Goal: Find specific page/section: Find specific page/section

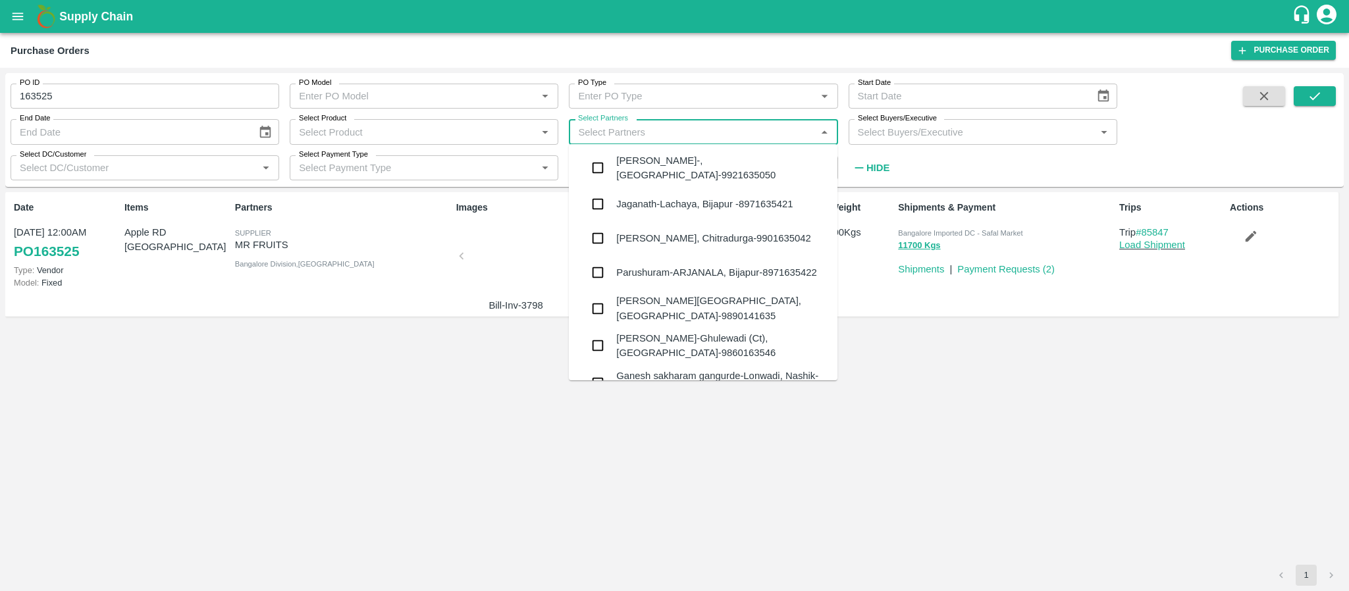
click at [639, 136] on input "Select Partners" at bounding box center [692, 131] width 239 height 17
paste input "63IDEAS INFOLABS PRIVATE LIMITED"
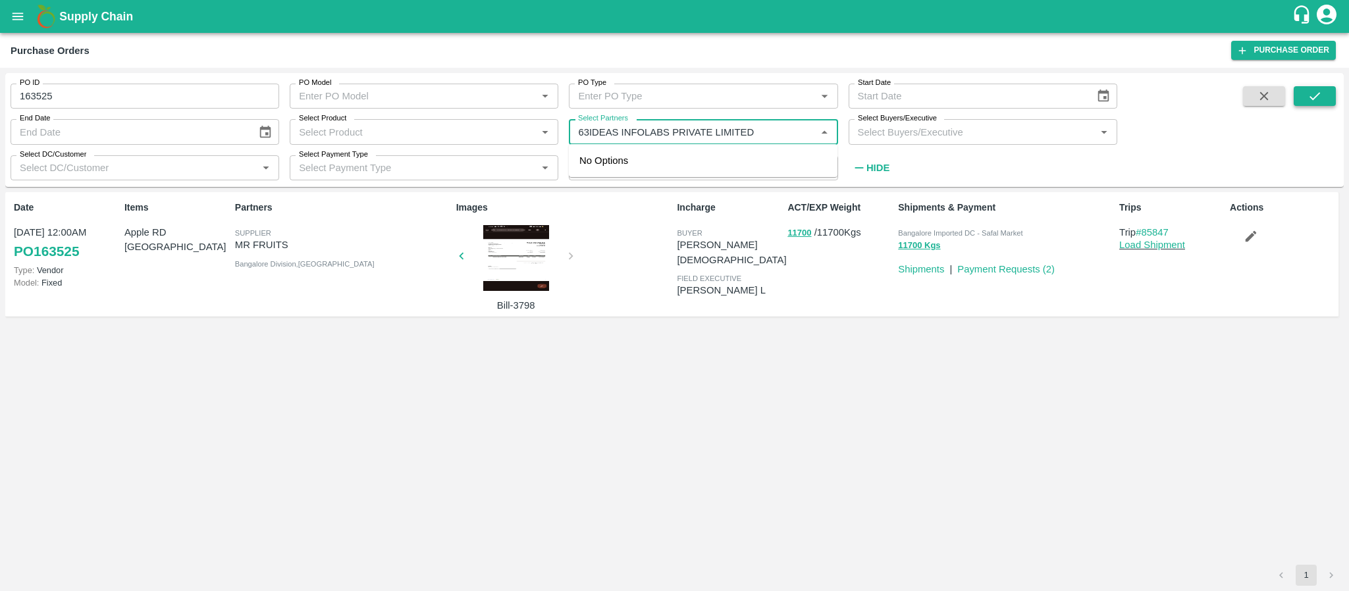
type input "63IDEAS INFOLABS PRIVATE LIMITED"
click at [1312, 97] on icon "submit" at bounding box center [1315, 96] width 14 height 14
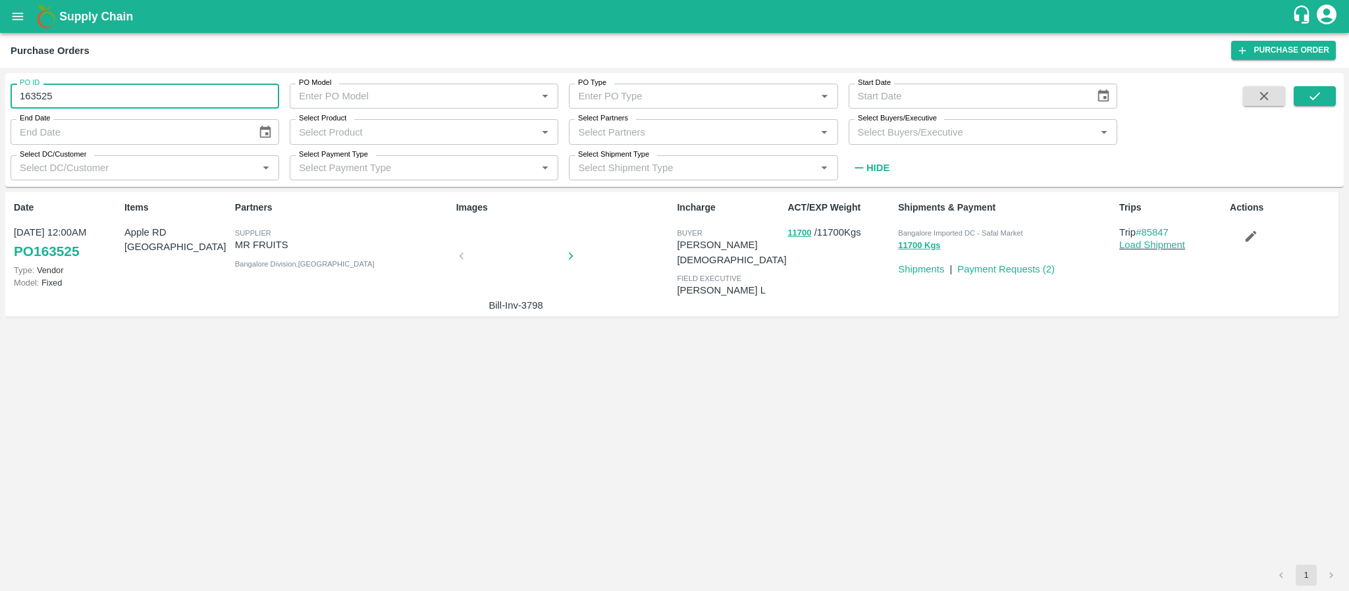
click at [180, 86] on input "163525" at bounding box center [145, 96] width 269 height 25
type input "1"
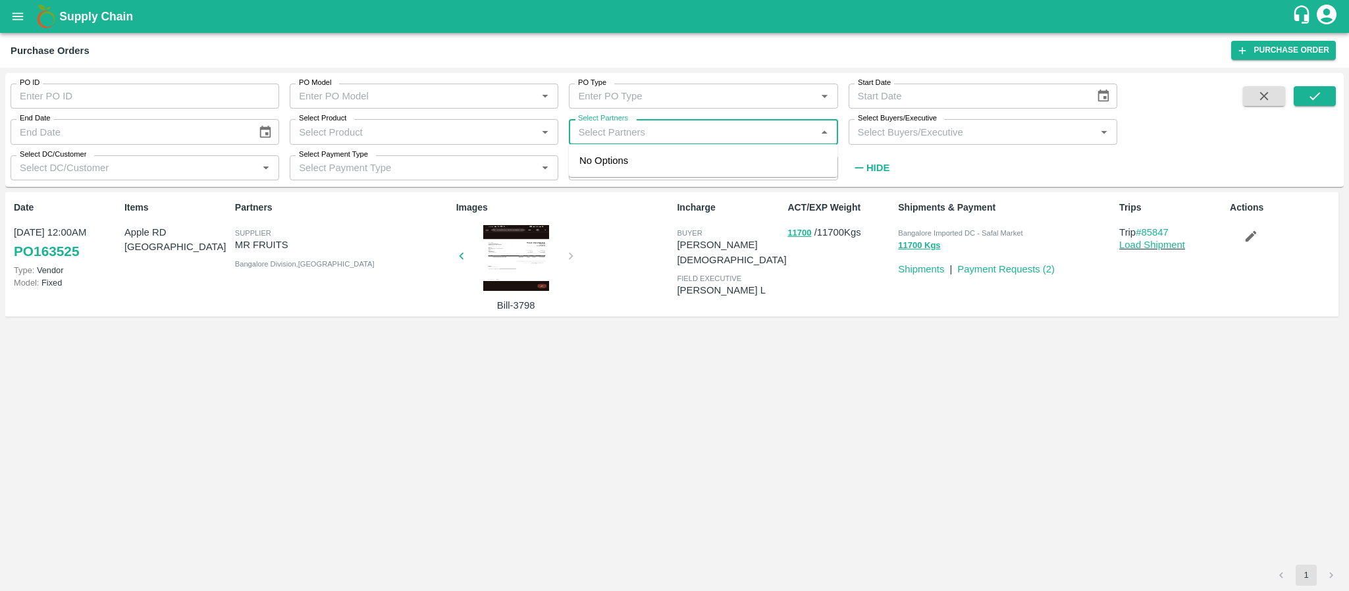
click at [601, 130] on input "Select Partners" at bounding box center [692, 131] width 239 height 17
paste input "63IDEAS INFOLABS PRIVATE LIMITED"
type input "63IDEAS INFOLABS PRIVATE LIMITED"
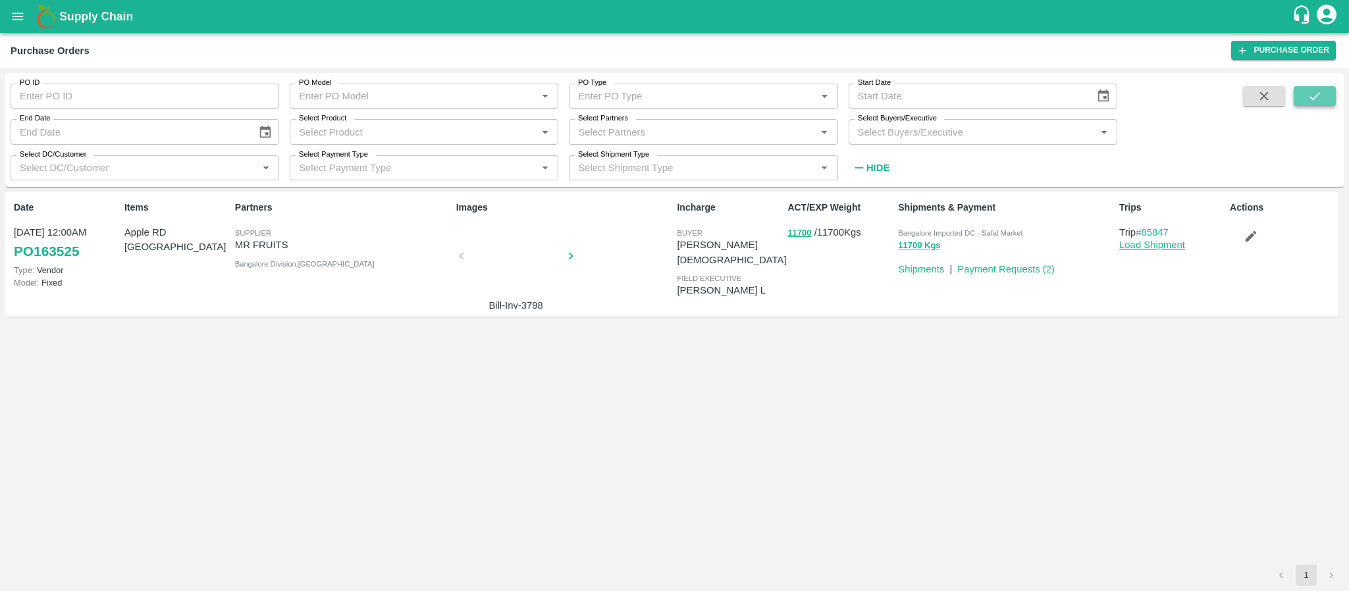
click at [1316, 88] on button "submit" at bounding box center [1315, 96] width 42 height 20
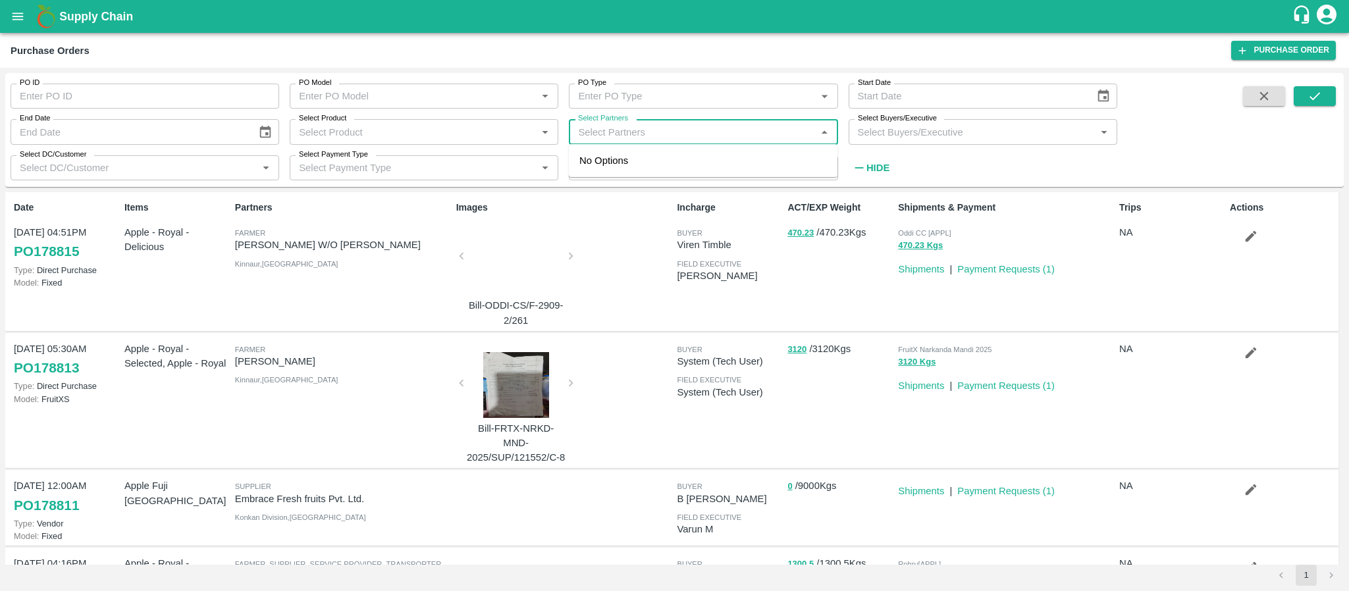
click at [768, 138] on input "Select Partners" at bounding box center [692, 131] width 239 height 17
paste input "63IDEAS INFOLABS PRIVATE LIMITED"
click at [768, 138] on input "Select Partners" at bounding box center [692, 131] width 239 height 17
type input "63IDEAS INFOLABS PRIVATE LIMITED"
click at [1318, 92] on icon "submit" at bounding box center [1315, 96] width 14 height 14
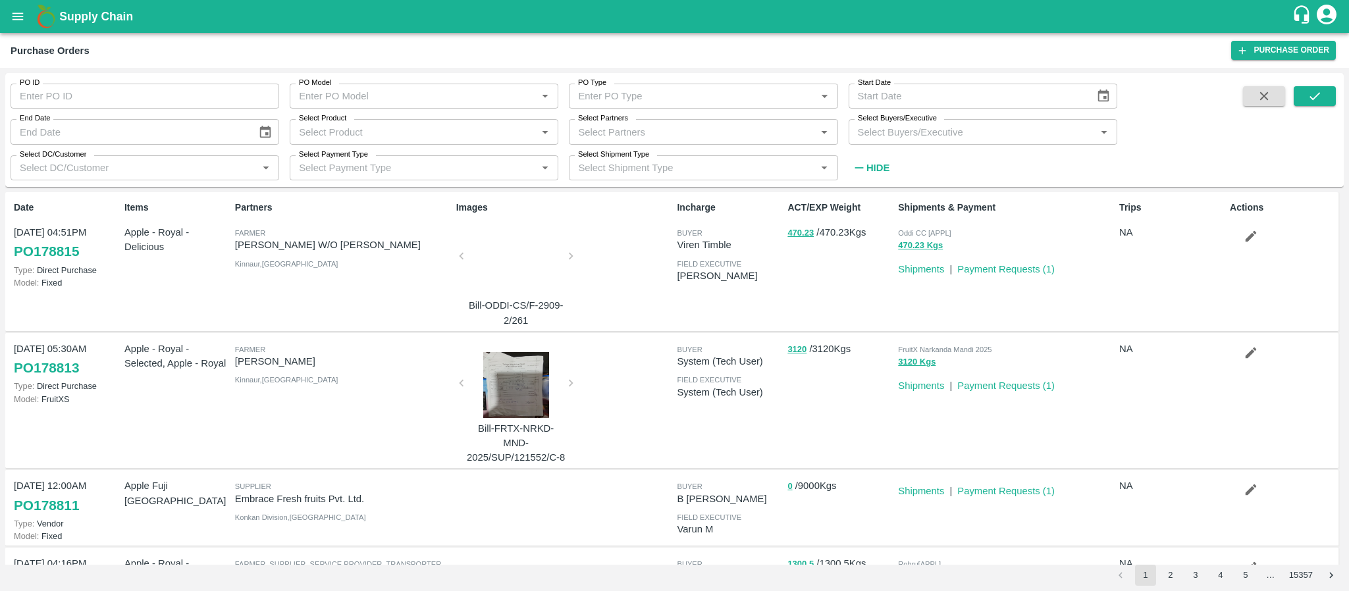
click at [1251, 148] on span at bounding box center [1264, 132] width 53 height 93
click at [639, 128] on input "Select Partners" at bounding box center [692, 131] width 239 height 17
paste input "63IDEAS INFOLABS PRIVATE LIMITED"
type input "63IDEAS INFOLABS PRIVATE LIMITED"
click at [1306, 97] on button "submit" at bounding box center [1315, 96] width 42 height 20
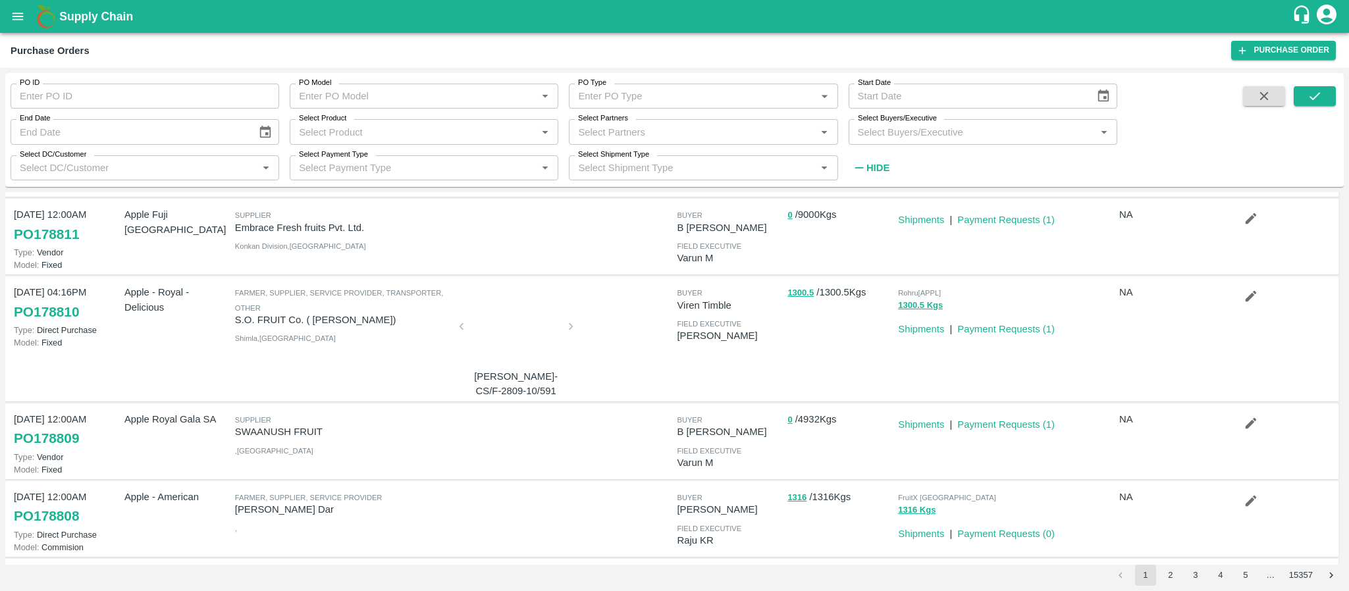
scroll to position [271, 0]
click at [712, 123] on input "Select Partners" at bounding box center [692, 131] width 239 height 17
paste input "63IDEAS INFOLABS PRIVATE LIMITED"
click at [765, 127] on input "Select Partners" at bounding box center [692, 131] width 239 height 17
click at [763, 127] on input "Select Partners" at bounding box center [692, 131] width 239 height 17
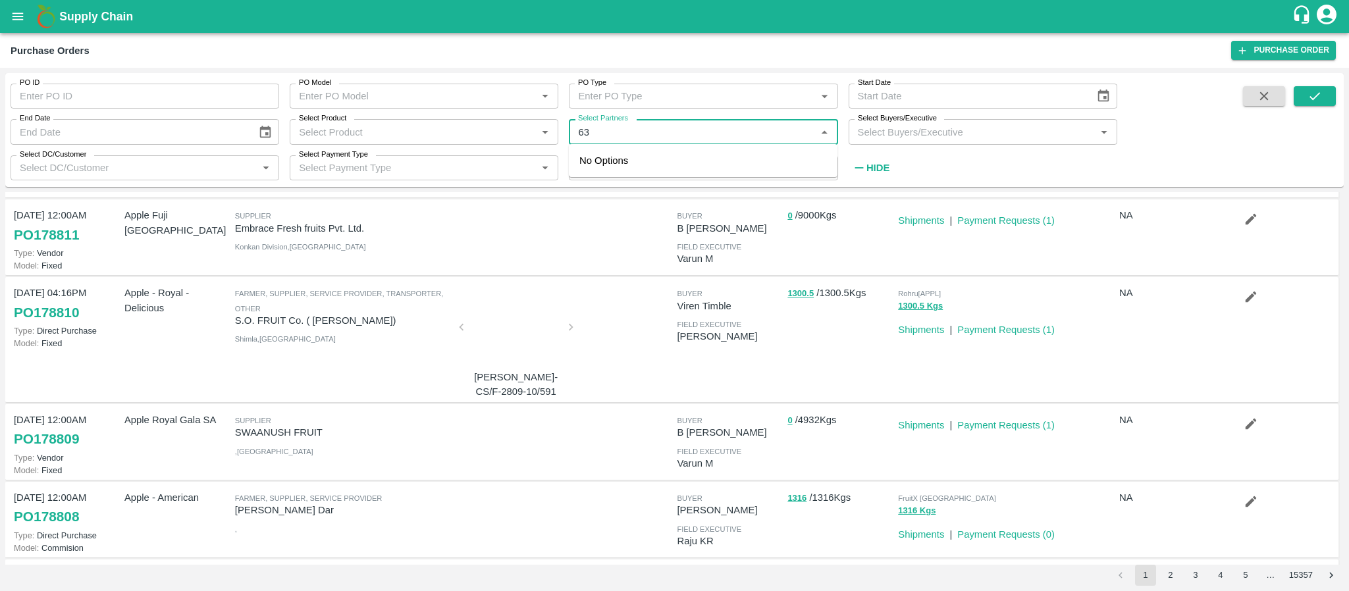
type input "6"
click at [763, 127] on input "Select Partners" at bounding box center [692, 131] width 239 height 17
type input "63"
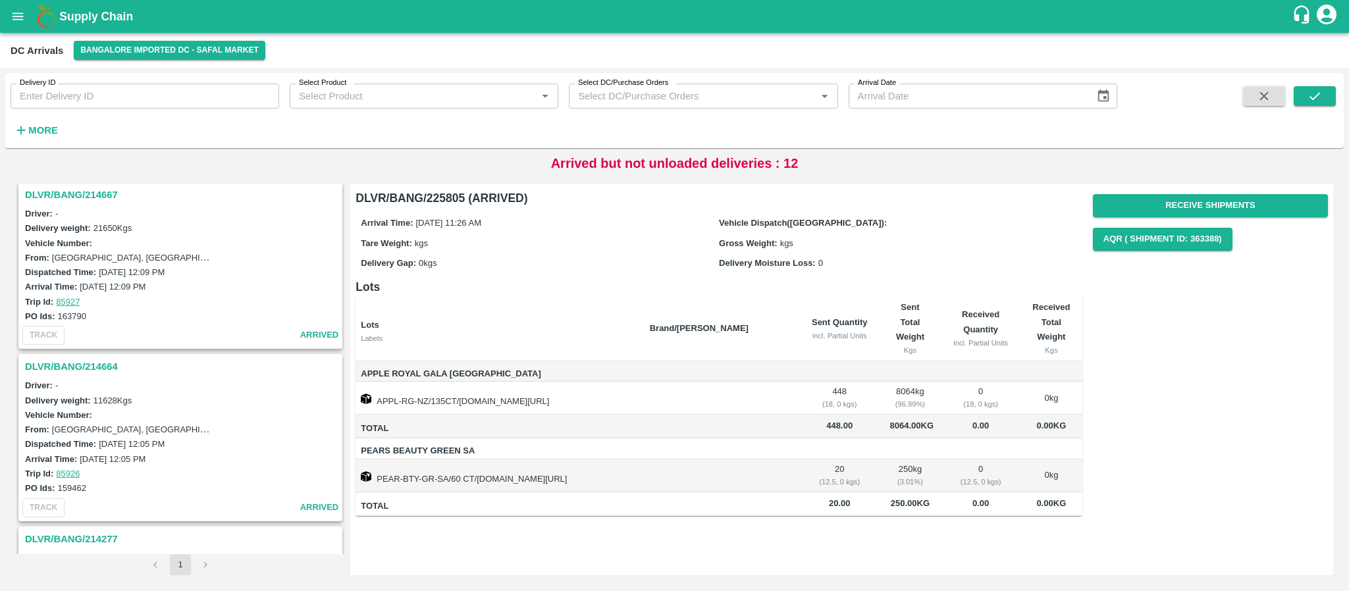
scroll to position [1857, 0]
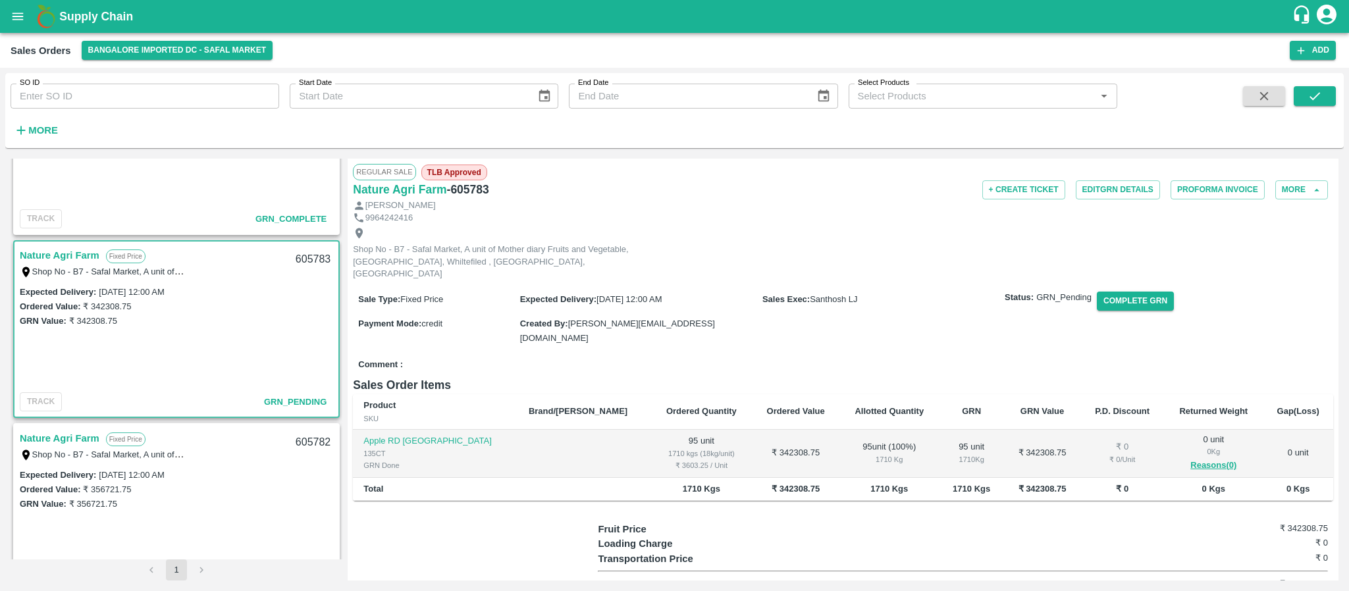
scroll to position [836, 0]
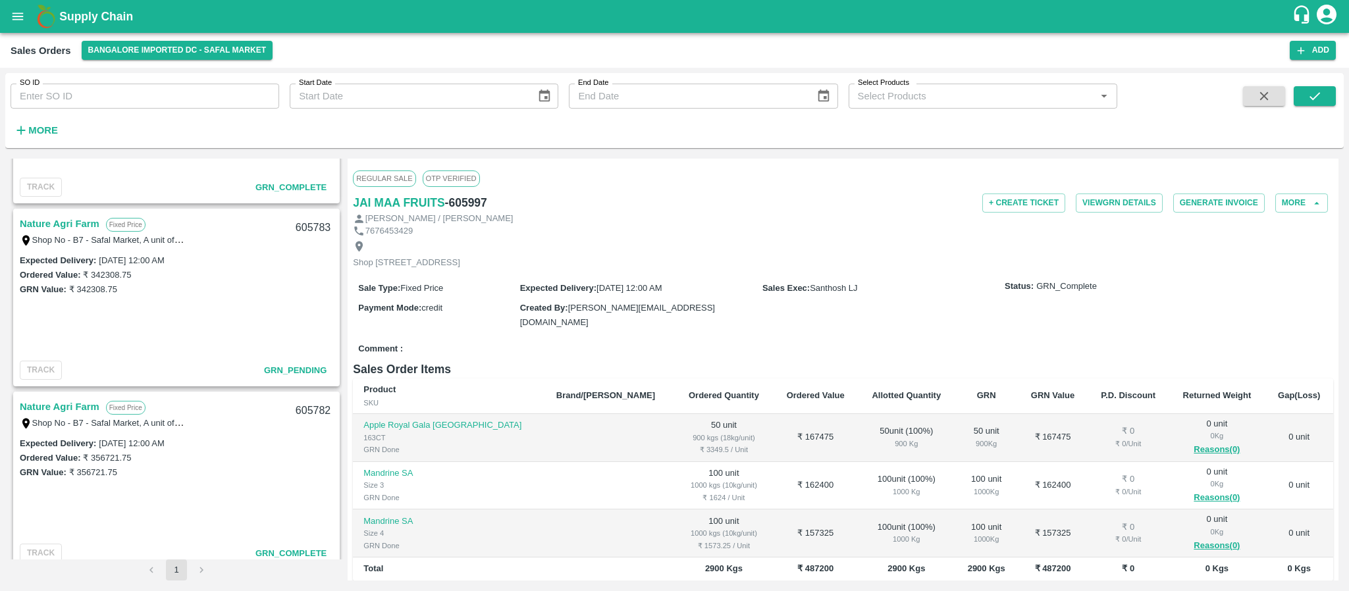
scroll to position [869, 0]
click at [82, 223] on link "Nature Agri Farm" at bounding box center [60, 222] width 80 height 17
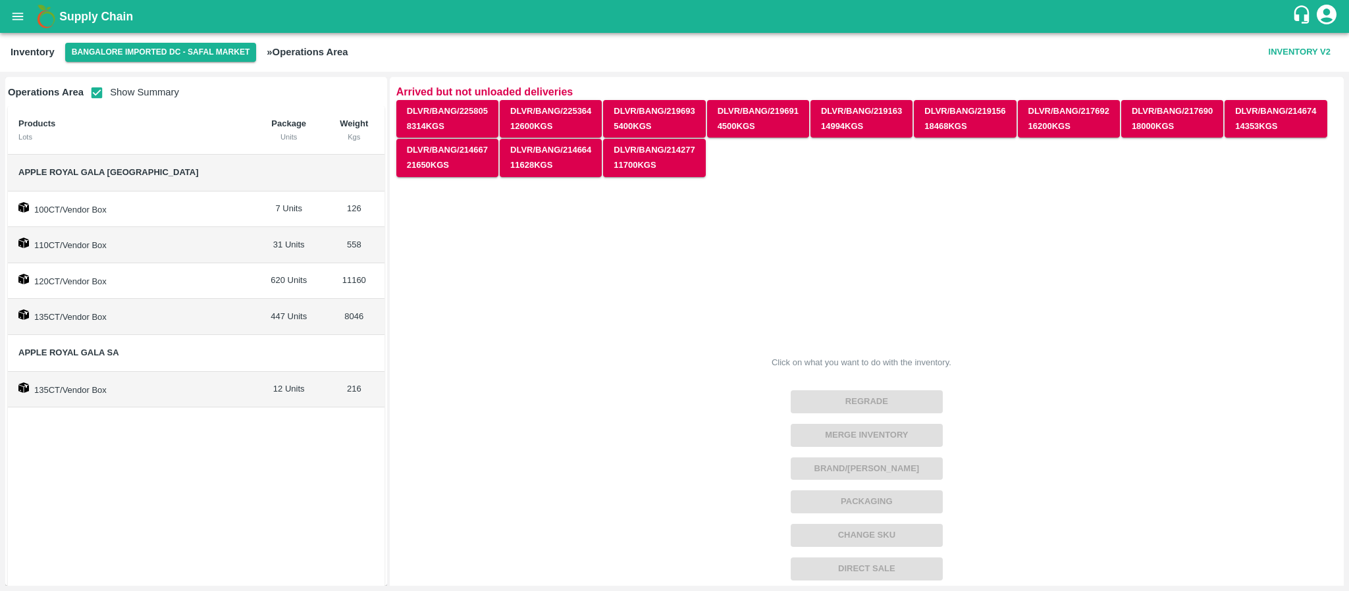
scroll to position [24, 0]
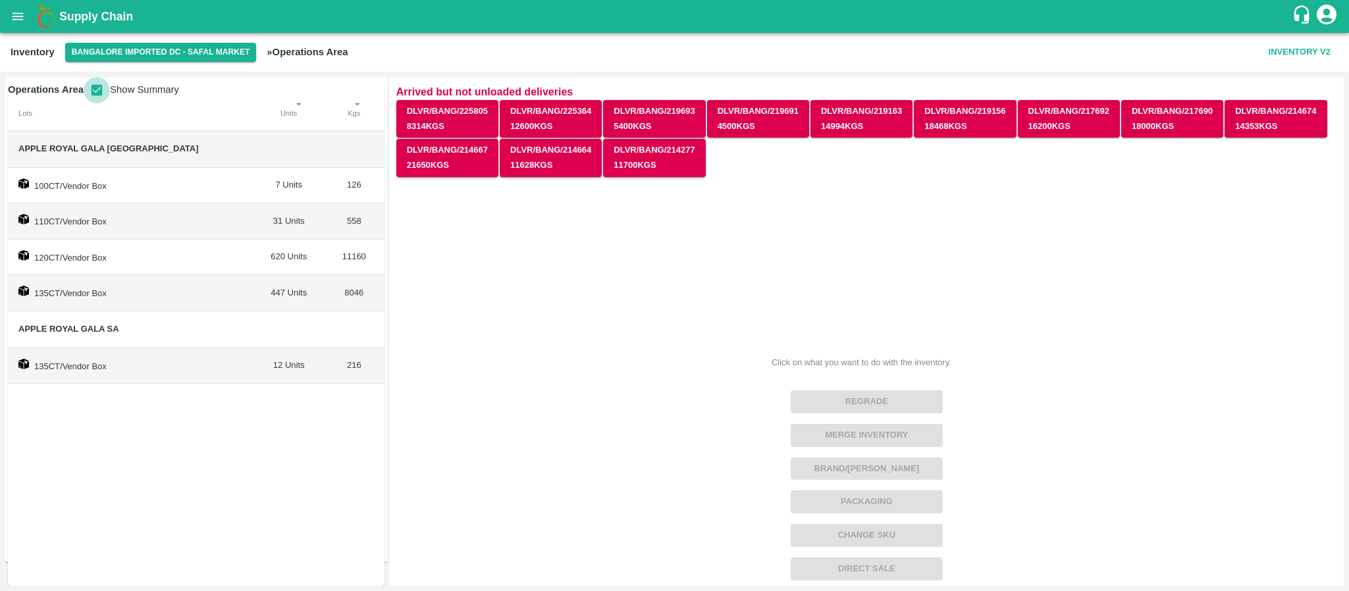
click at [99, 93] on input "checkbox" at bounding box center [97, 90] width 26 height 26
checkbox input "false"
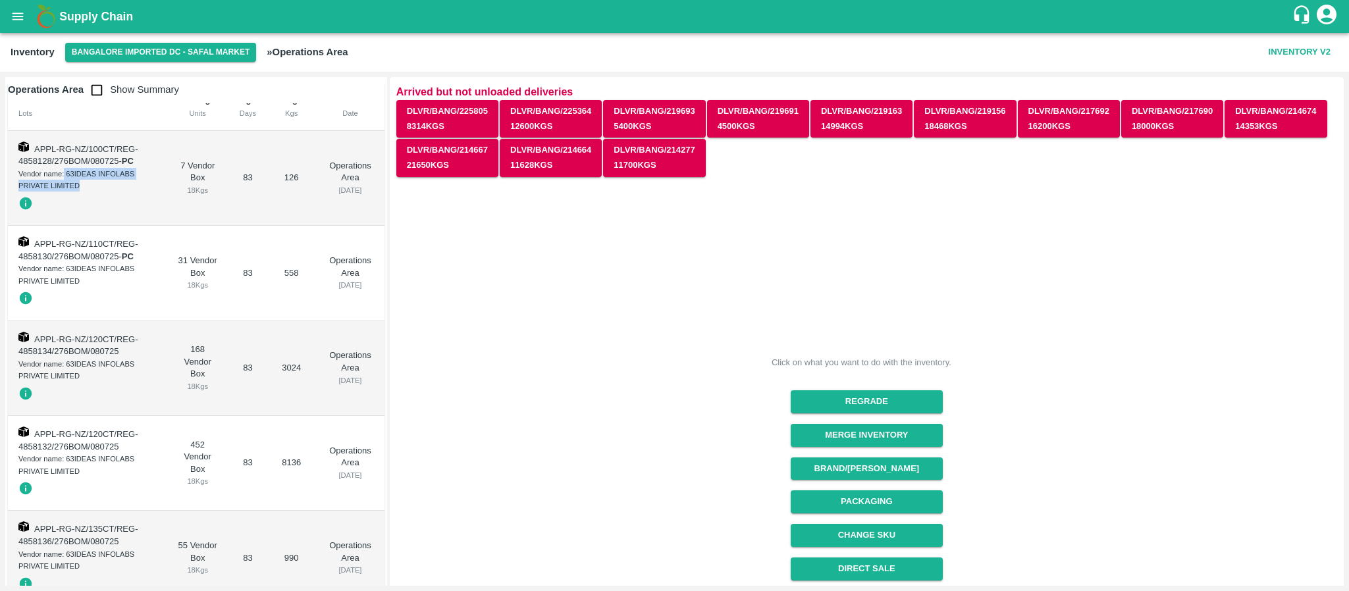
drag, startPoint x: 63, startPoint y: 171, endPoint x: 126, endPoint y: 184, distance: 64.7
click at [126, 184] on div "Vendor name: 63IDEAS INFOLABS PRIVATE LIMITED" at bounding box center [87, 180] width 138 height 24
copy div "63IDEAS INFOLABS PRIVATE LIMITED"
click at [117, 204] on div at bounding box center [87, 203] width 138 height 22
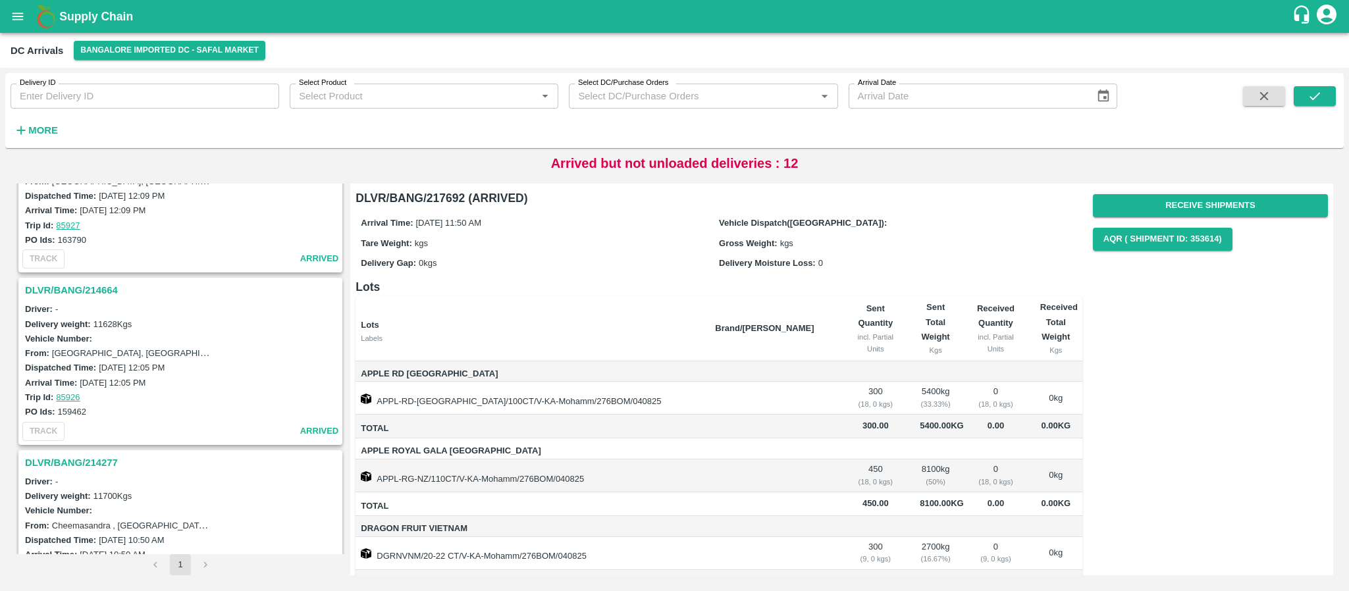
scroll to position [1857, 0]
